Goal: Transaction & Acquisition: Purchase product/service

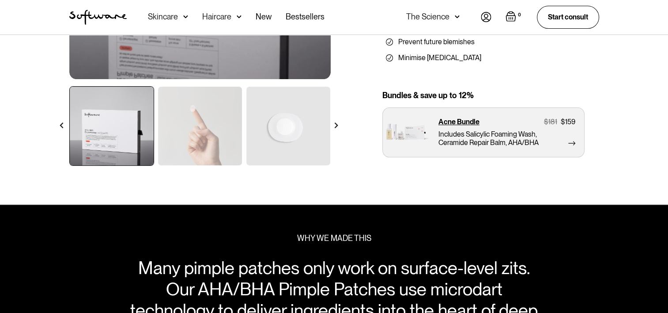
scroll to position [248, 0]
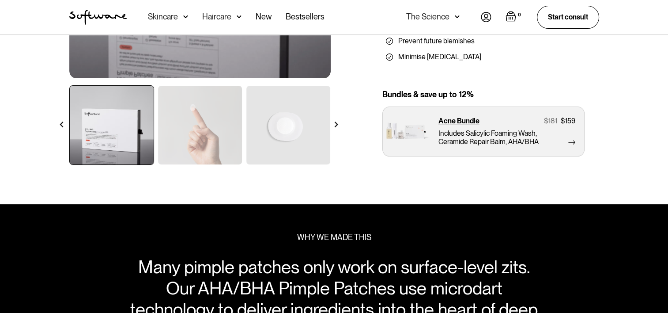
click at [331, 123] on div at bounding box center [336, 124] width 15 height 15
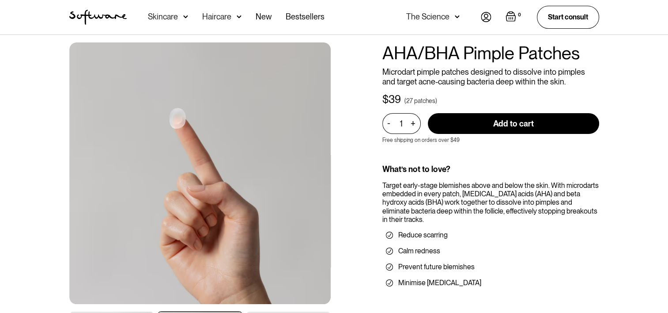
scroll to position [0, 0]
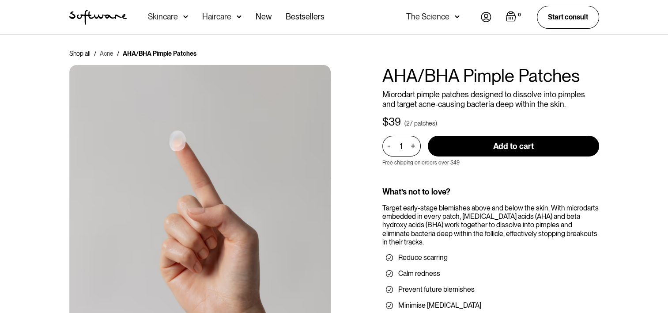
click at [107, 56] on link "Acne" at bounding box center [107, 53] width 14 height 9
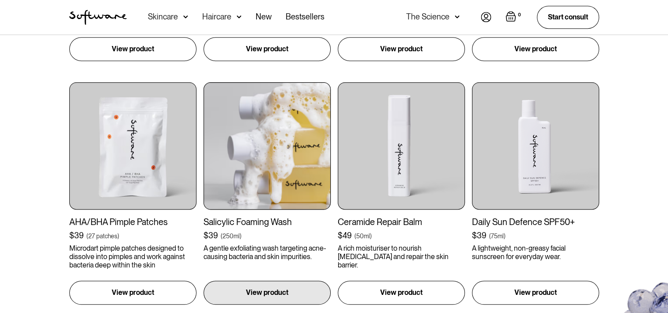
scroll to position [619, 0]
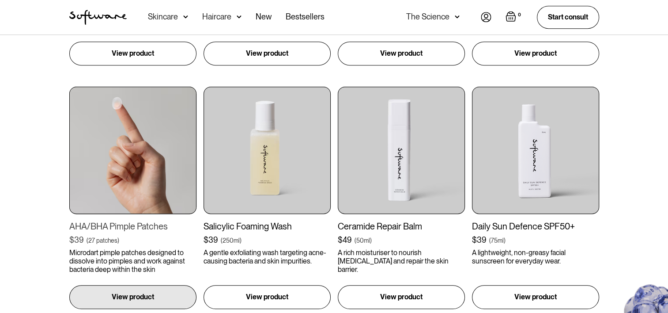
click at [154, 159] on img at bounding box center [132, 150] width 127 height 127
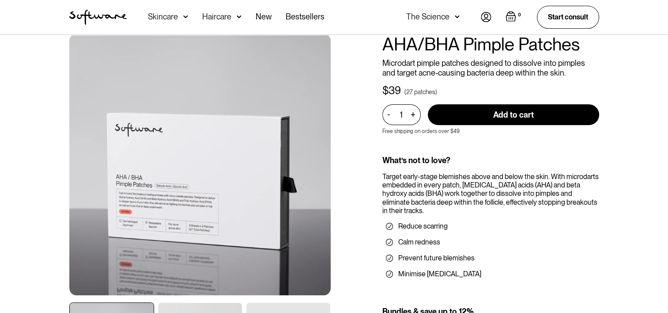
scroll to position [37, 0]
